Goal: Task Accomplishment & Management: Manage account settings

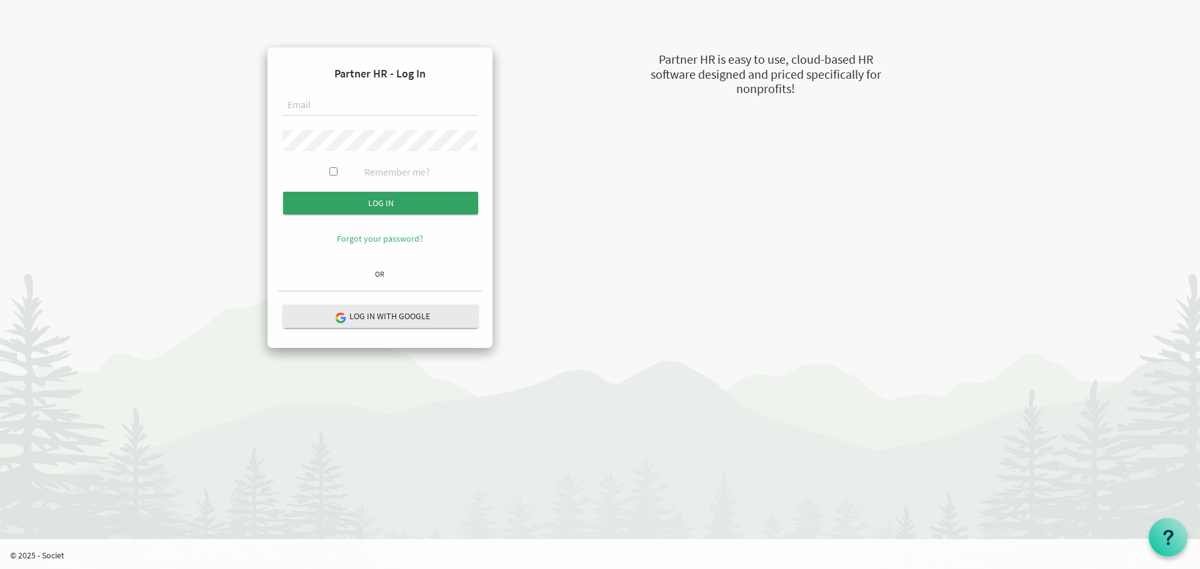
type input "natalie@uics.ca"
click at [438, 206] on input "submit" at bounding box center [380, 203] width 195 height 22
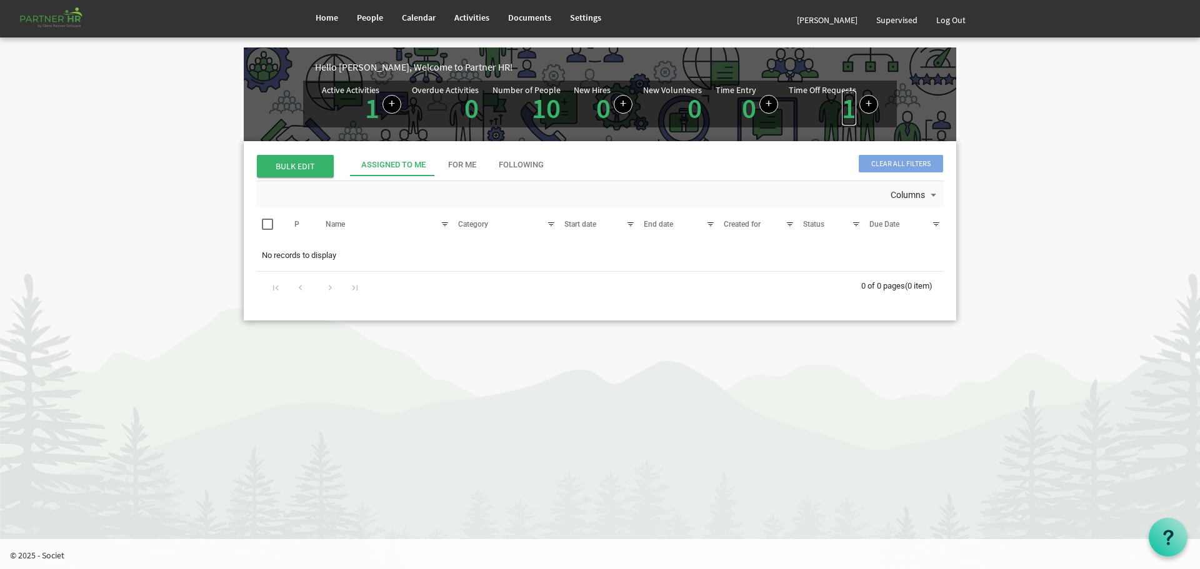
click at [845, 111] on link "1" at bounding box center [849, 108] width 14 height 35
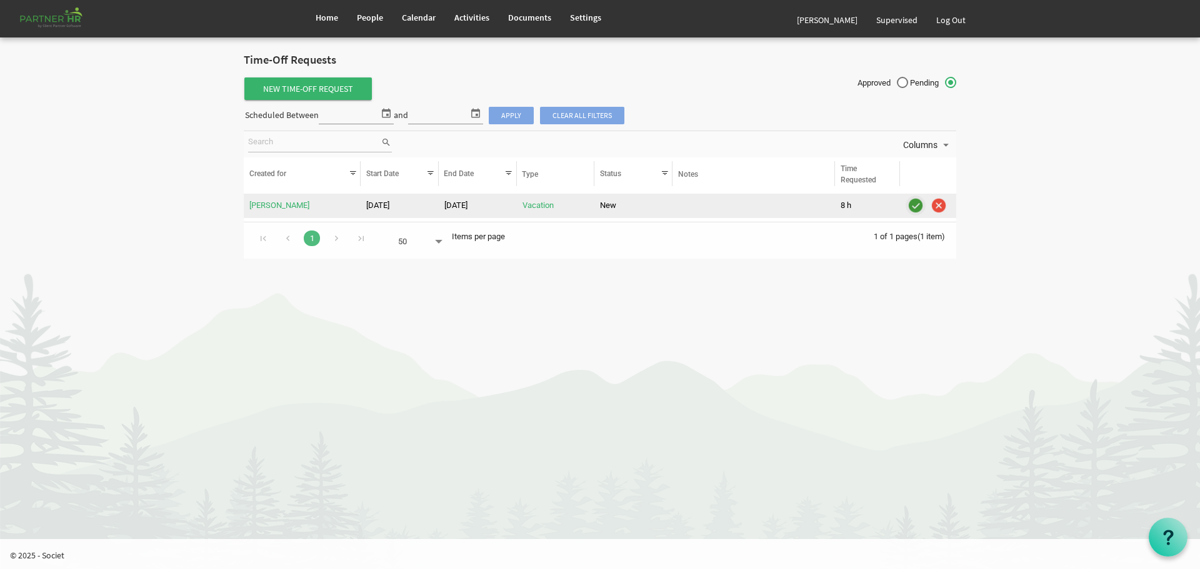
click at [914, 204] on img "is template cell column header" at bounding box center [915, 205] width 19 height 19
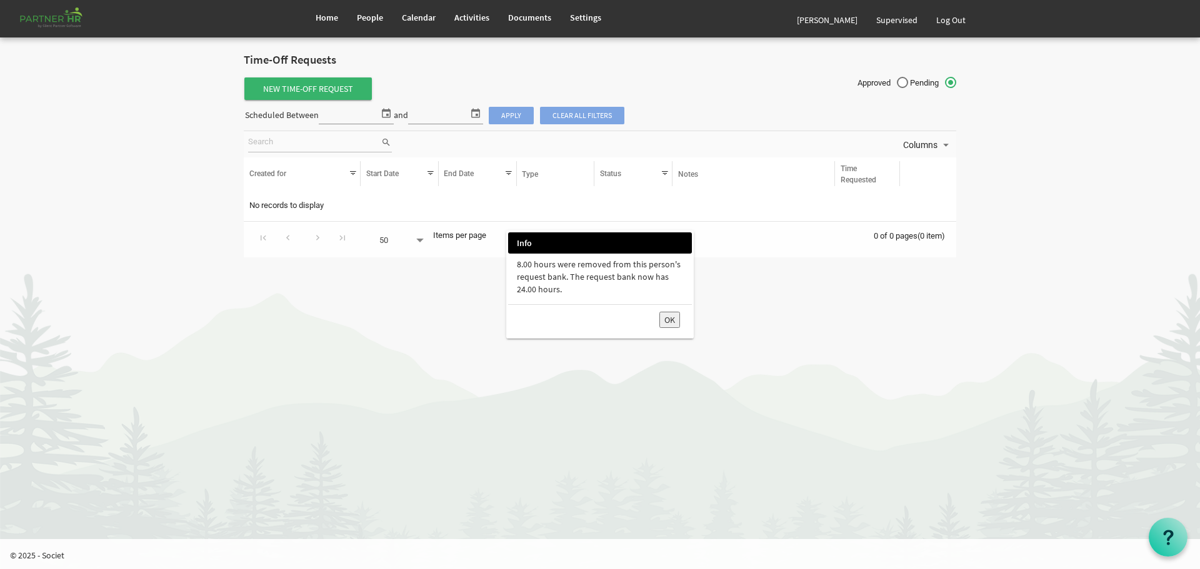
click at [673, 319] on button "OK" at bounding box center [669, 320] width 21 height 16
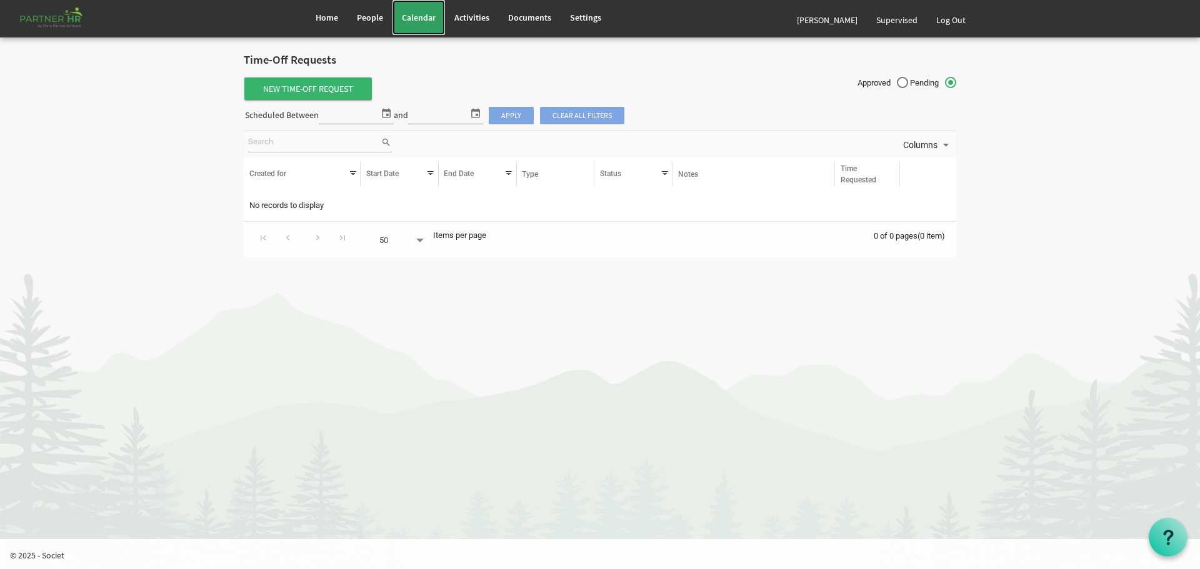
click at [411, 24] on link "Calendar" at bounding box center [418, 17] width 52 height 35
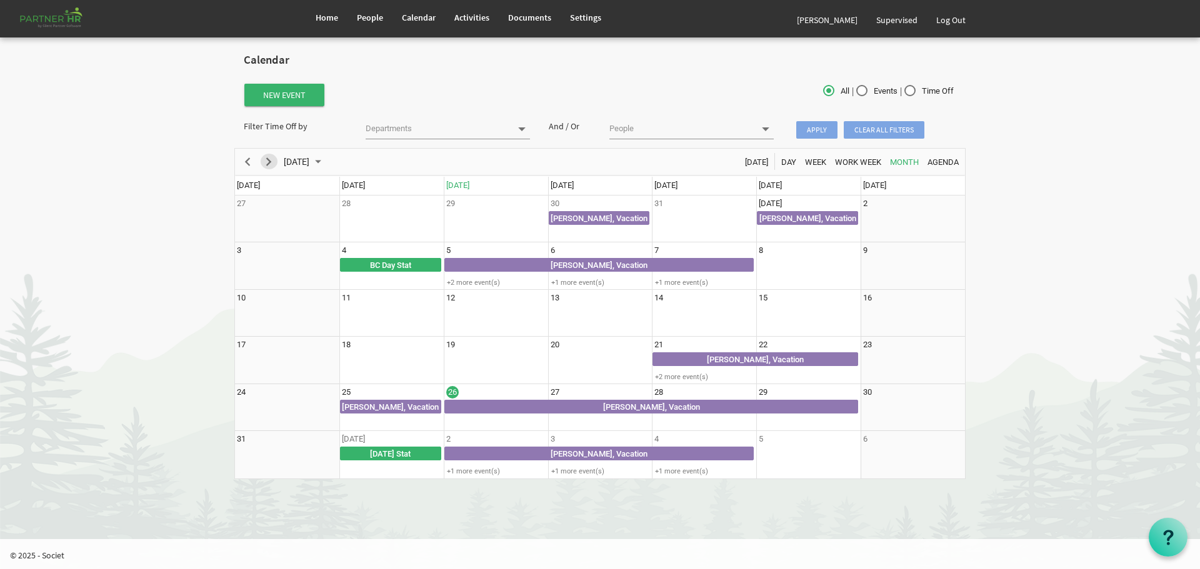
click at [266, 162] on span "Next" at bounding box center [268, 162] width 15 height 16
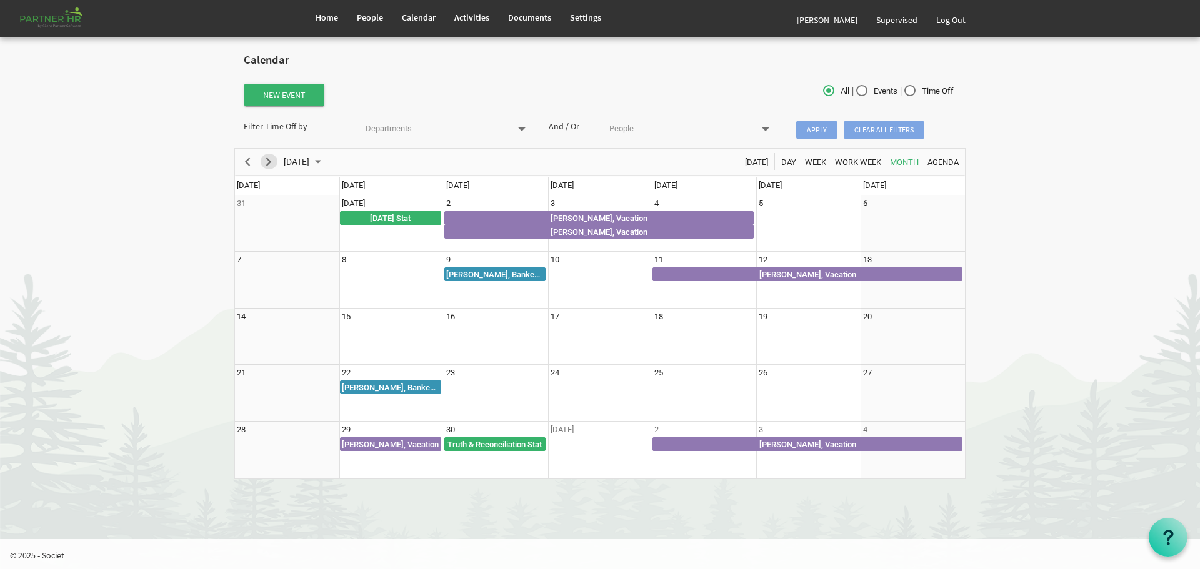
click at [266, 162] on span "Next" at bounding box center [268, 162] width 15 height 16
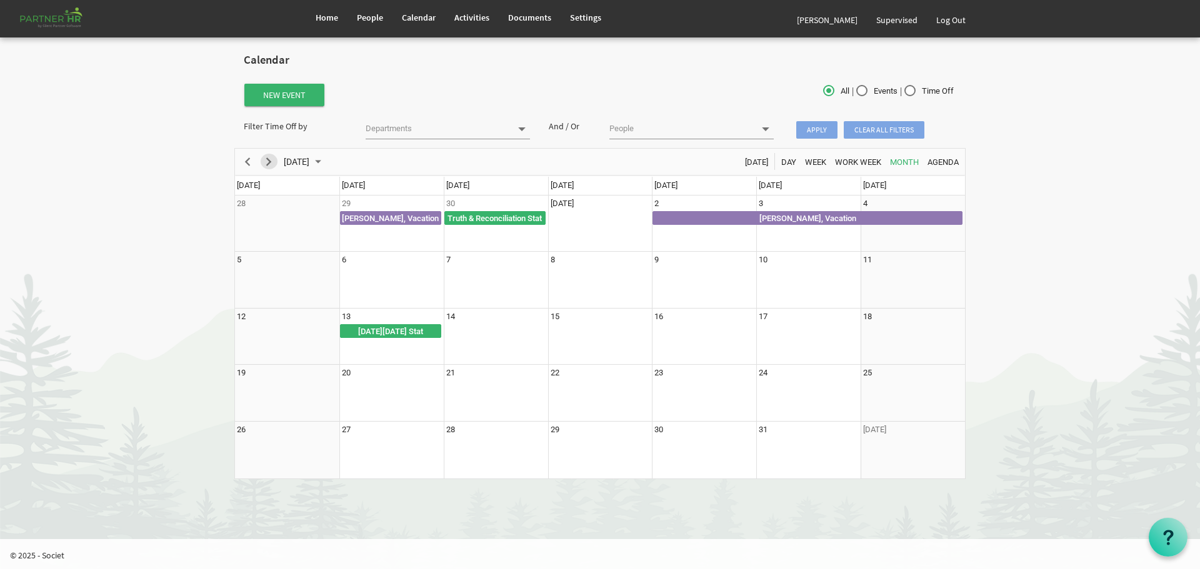
click at [266, 162] on span "Next" at bounding box center [268, 162] width 15 height 16
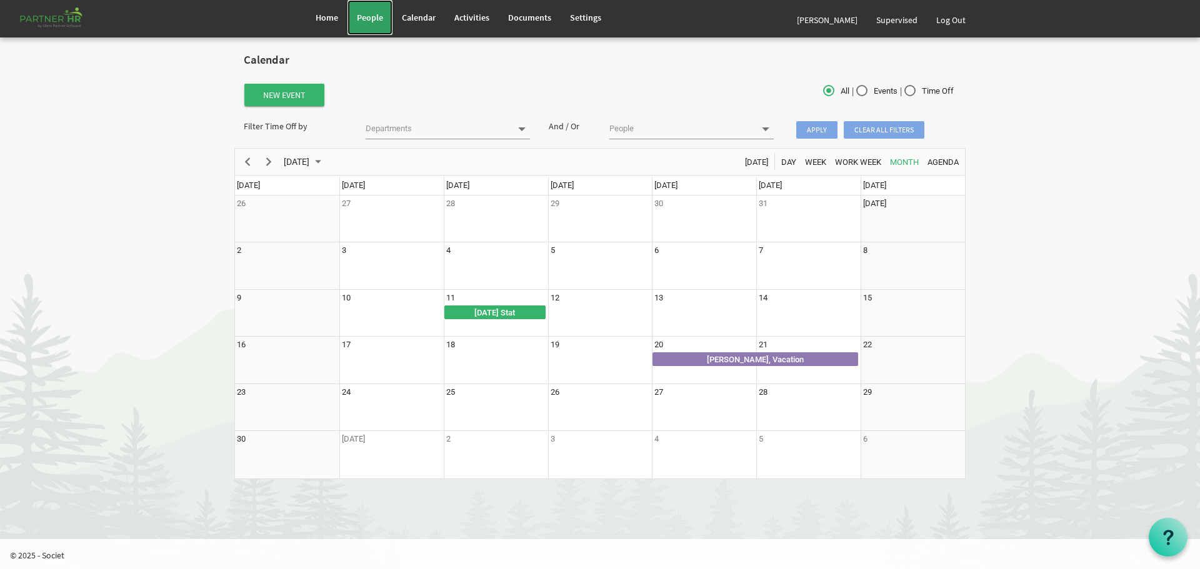
click at [374, 29] on link "People" at bounding box center [369, 17] width 45 height 35
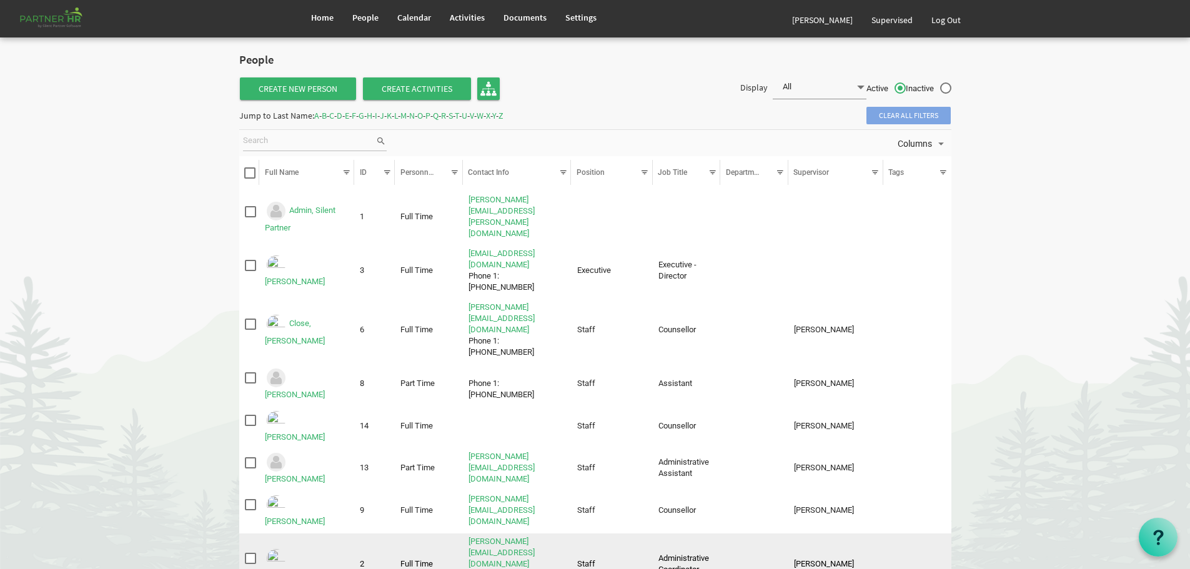
click at [325, 569] on link "[PERSON_NAME]" at bounding box center [295, 574] width 60 height 9
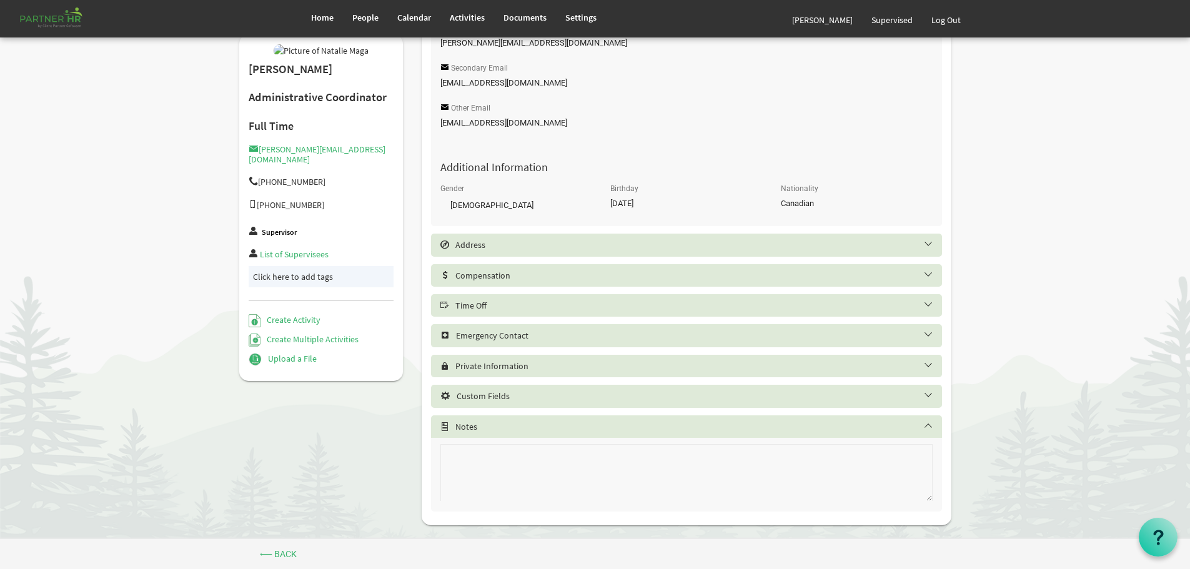
scroll to position [358, 0]
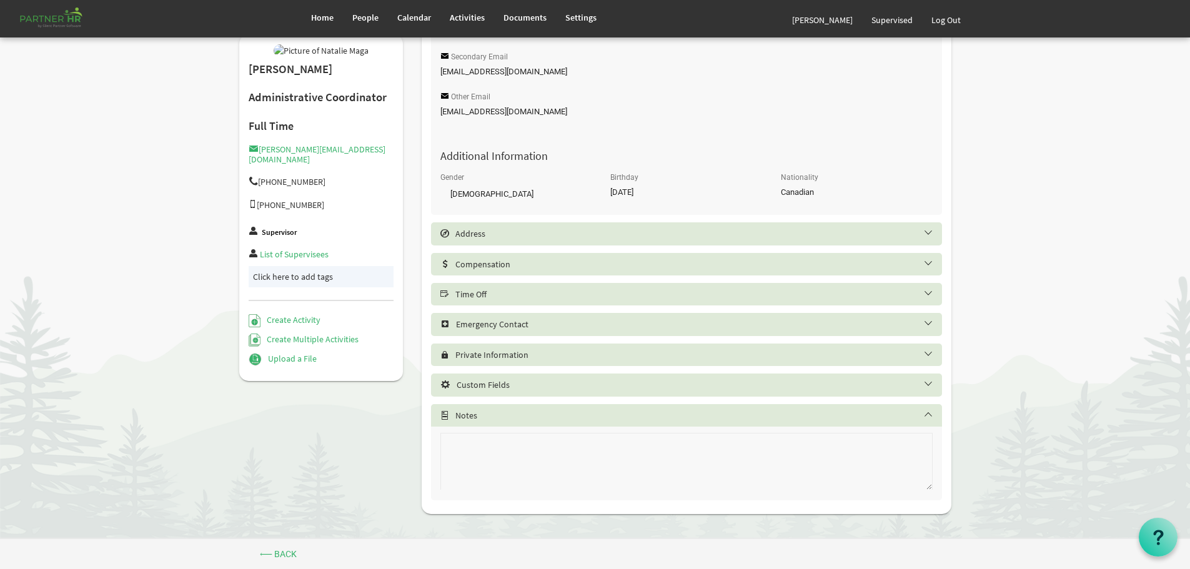
click at [535, 303] on div "Time Off" at bounding box center [686, 294] width 511 height 22
